Goal: Task Accomplishment & Management: Manage account settings

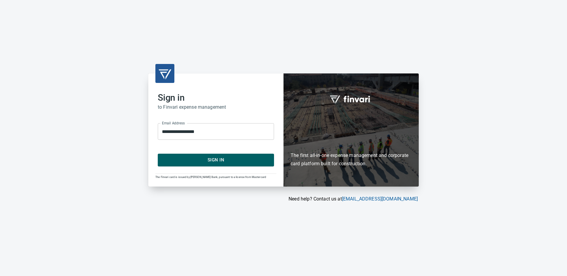
click at [220, 160] on span "Sign In" at bounding box center [215, 160] width 103 height 8
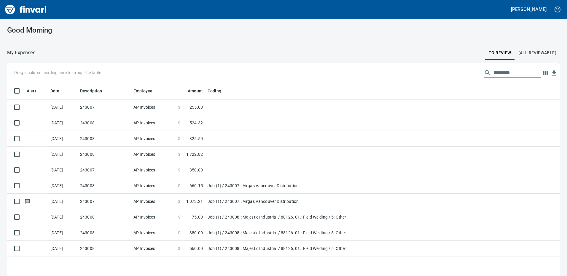
scroll to position [1, 1]
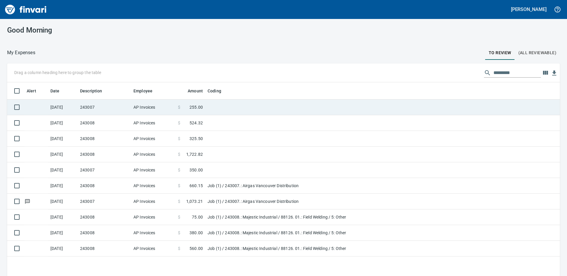
click at [118, 108] on td "243007" at bounding box center [104, 108] width 53 height 16
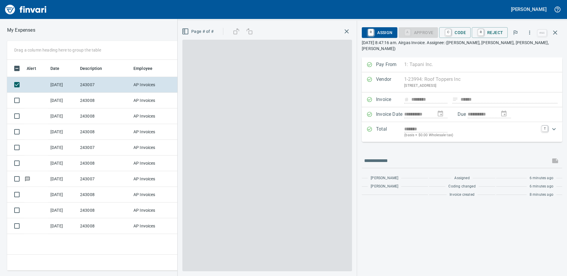
scroll to position [207, 400]
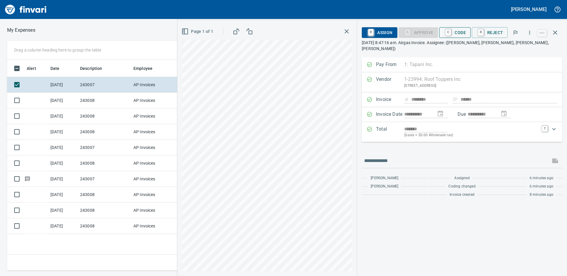
click at [456, 34] on span "C Code" at bounding box center [455, 33] width 22 height 10
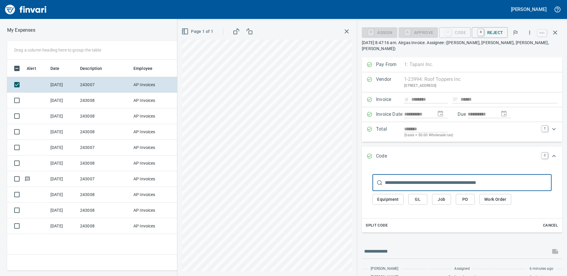
click at [398, 175] on input "text" at bounding box center [468, 183] width 167 height 17
click at [447, 195] on button "Job" at bounding box center [441, 199] width 19 height 11
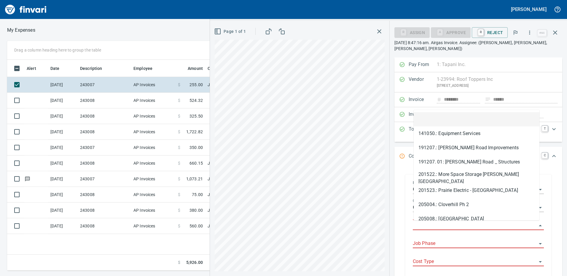
click at [432, 229] on input "Job" at bounding box center [475, 226] width 124 height 8
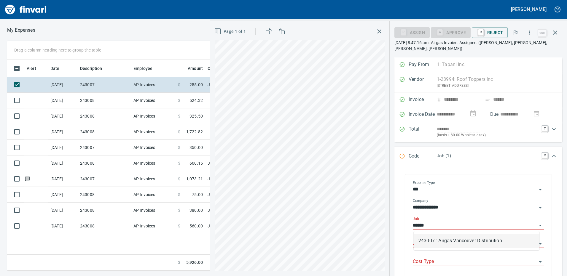
click at [437, 239] on li "243007.: Airgas Vancouver Distribution" at bounding box center [477, 241] width 126 height 14
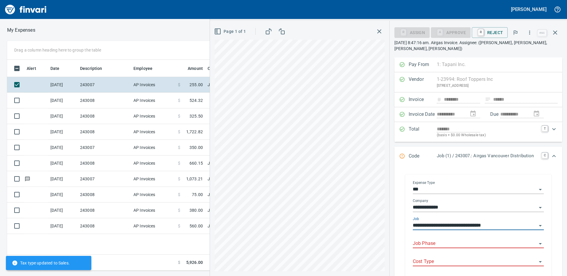
scroll to position [59, 0]
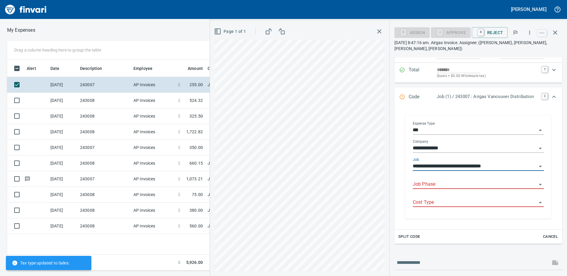
type input "**********"
click at [429, 187] on input "Job Phase" at bounding box center [475, 185] width 124 height 8
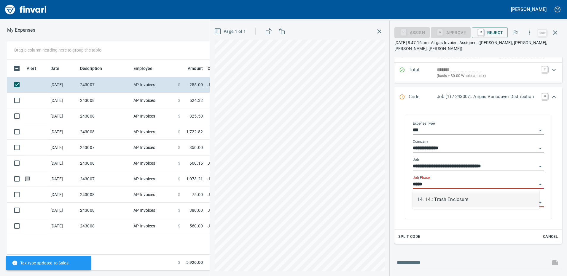
scroll to position [207, 400]
click at [438, 201] on li "14. 14.: Trash Enclosure" at bounding box center [475, 200] width 127 height 14
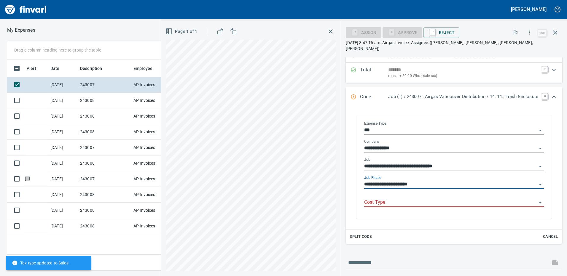
type input "**********"
click at [415, 199] on input "Cost Type" at bounding box center [450, 203] width 173 height 8
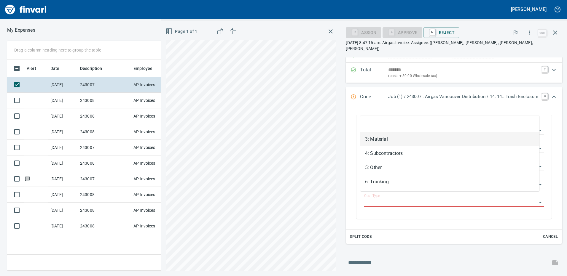
click at [376, 145] on li "3: Material" at bounding box center [449, 139] width 179 height 14
type input "**********"
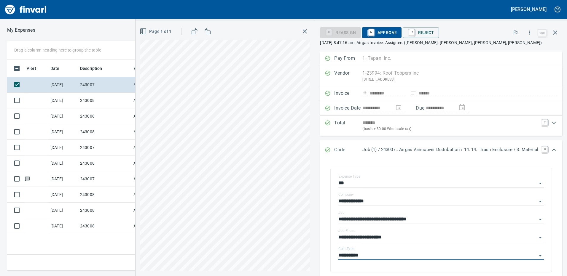
scroll to position [0, 0]
click at [377, 33] on span "A Approve" at bounding box center [382, 33] width 30 height 10
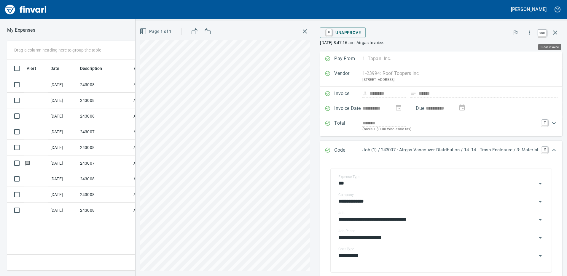
click at [553, 33] on icon "button" at bounding box center [554, 32] width 7 height 7
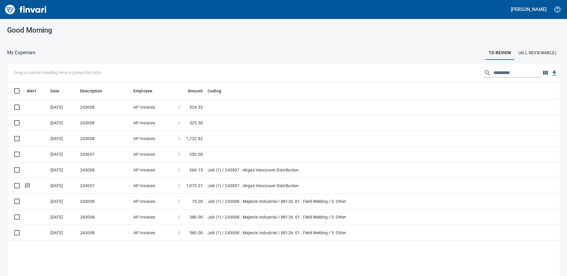
scroll to position [207, 544]
